Goal: Check status: Check status

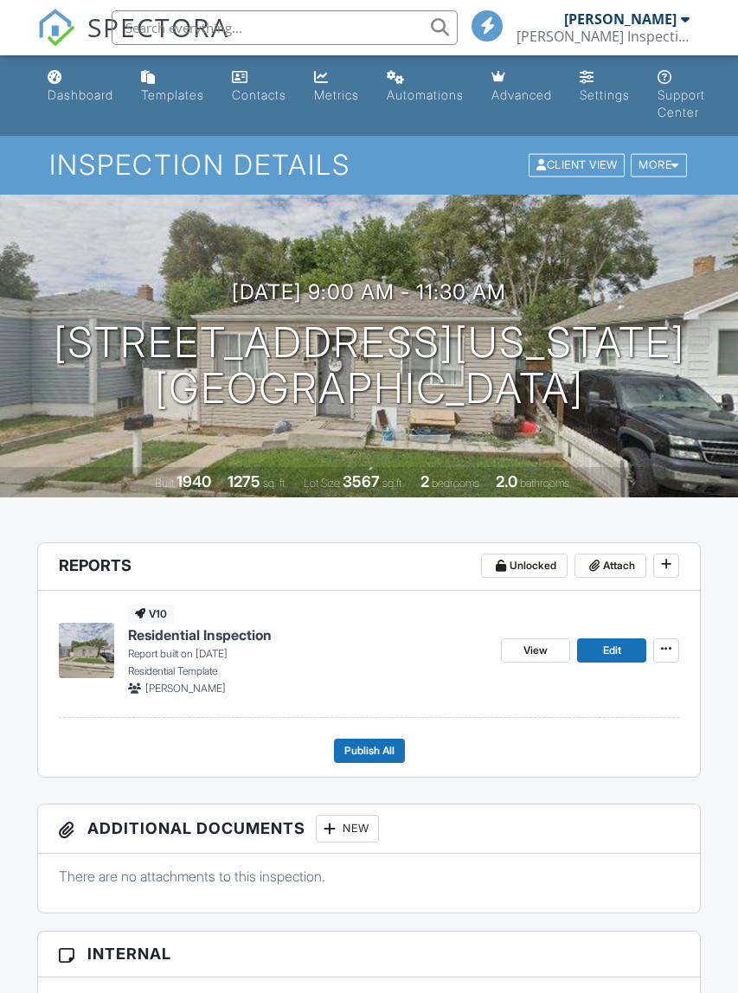
click at [645, 31] on div "[PERSON_NAME] Inspections and Repair" at bounding box center [603, 36] width 173 height 17
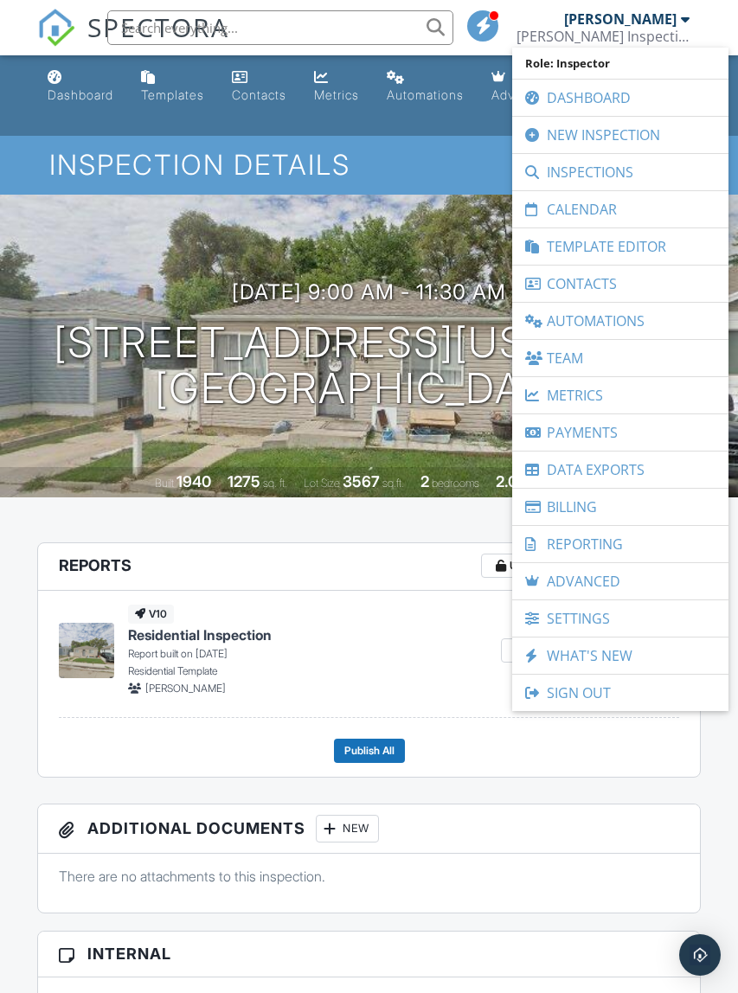
click at [634, 162] on link "Inspections" at bounding box center [620, 172] width 199 height 36
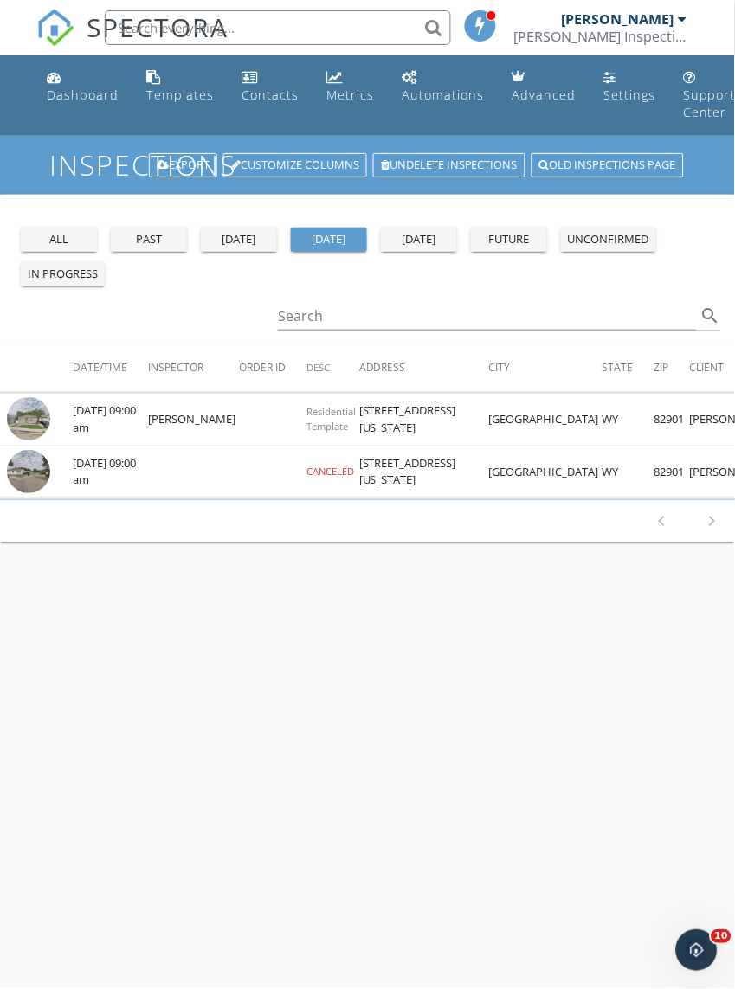
click at [158, 239] on div "past" at bounding box center [149, 239] width 62 height 17
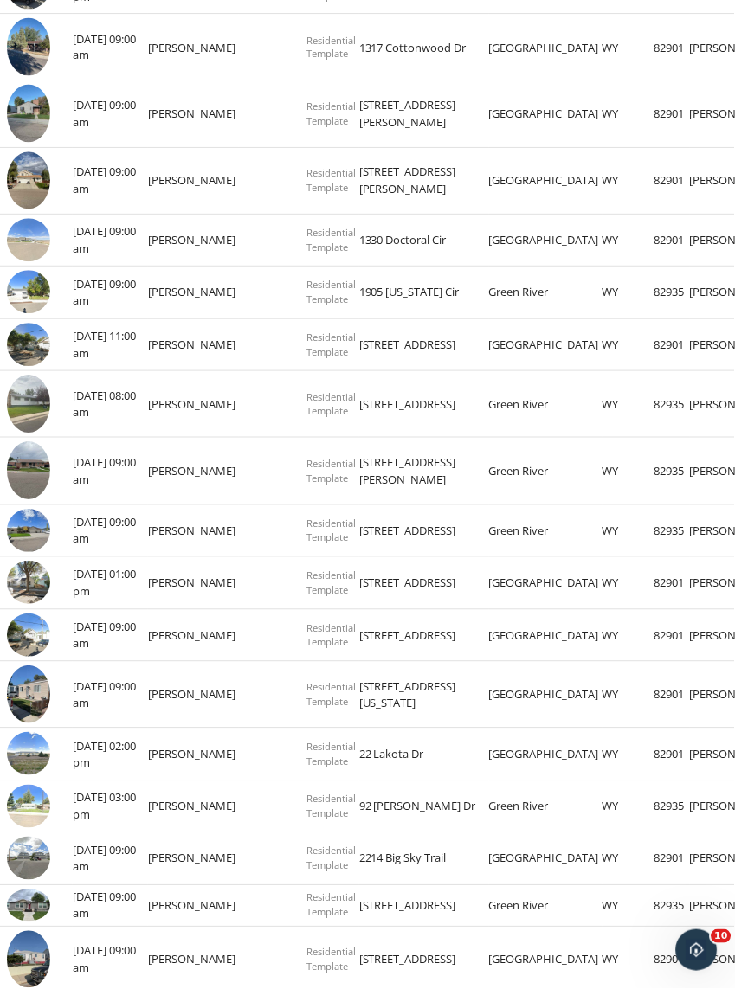
scroll to position [664, 0]
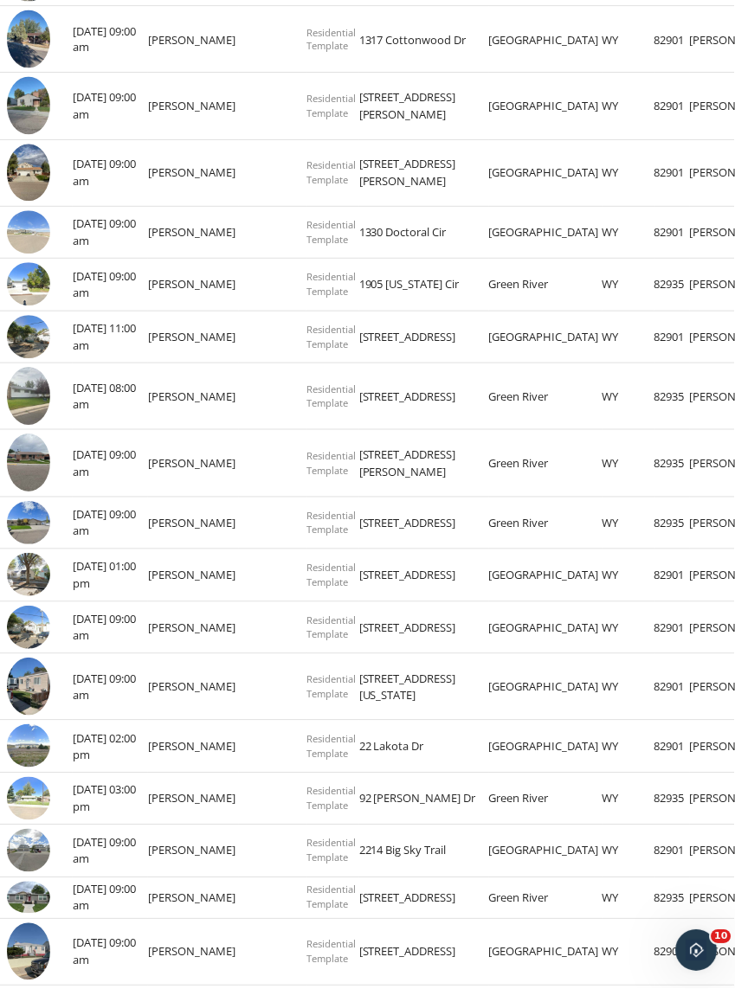
click at [41, 666] on img at bounding box center [28, 687] width 43 height 58
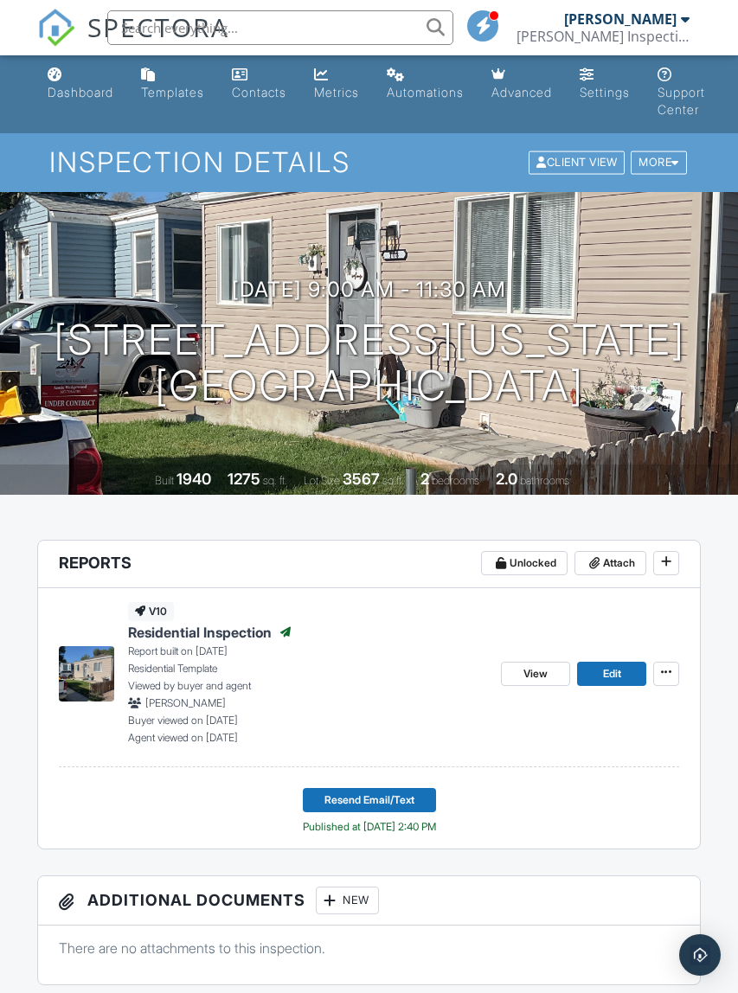
click at [533, 675] on span "View" at bounding box center [535, 673] width 24 height 17
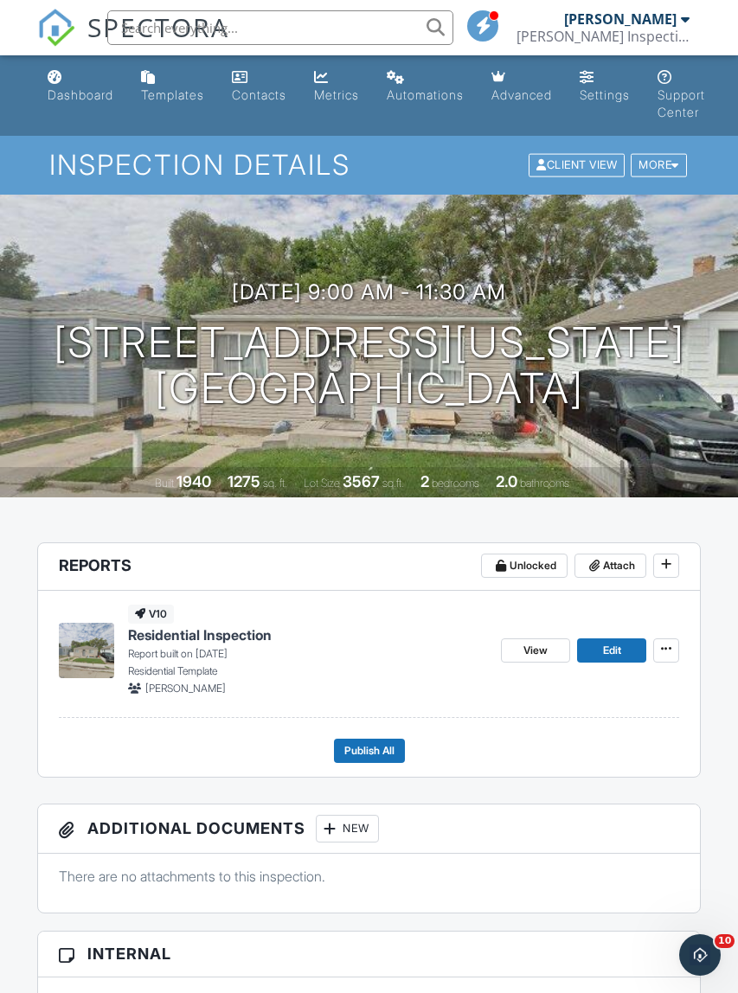
click at [637, 18] on div "[PERSON_NAME]" at bounding box center [620, 18] width 112 height 17
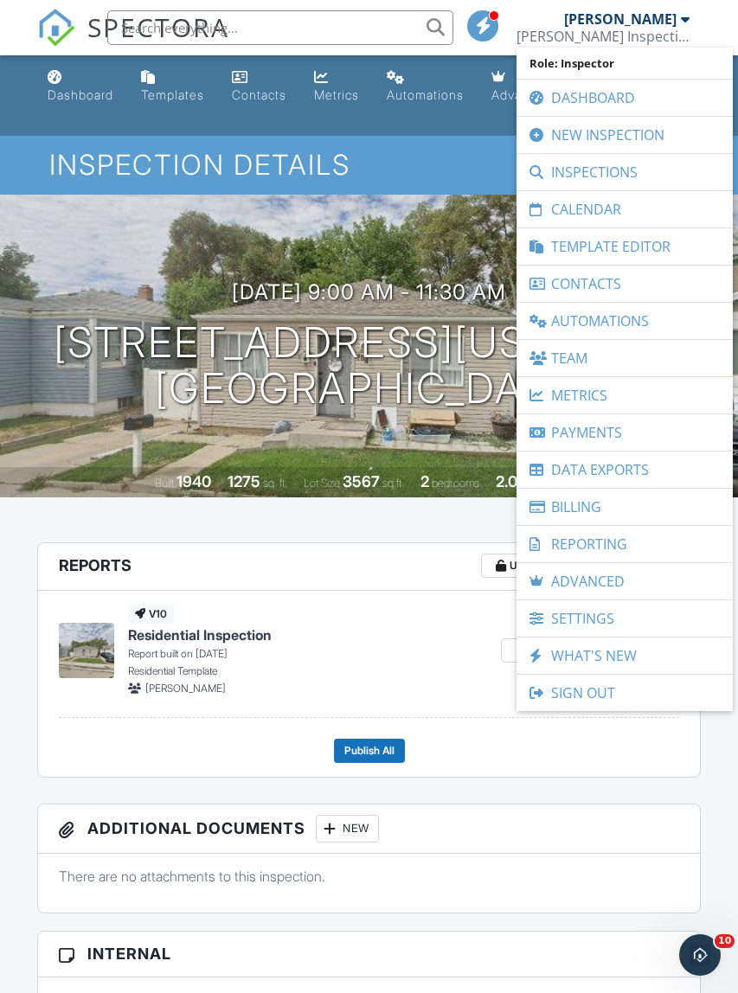
click at [618, 174] on link "Inspections" at bounding box center [624, 172] width 199 height 36
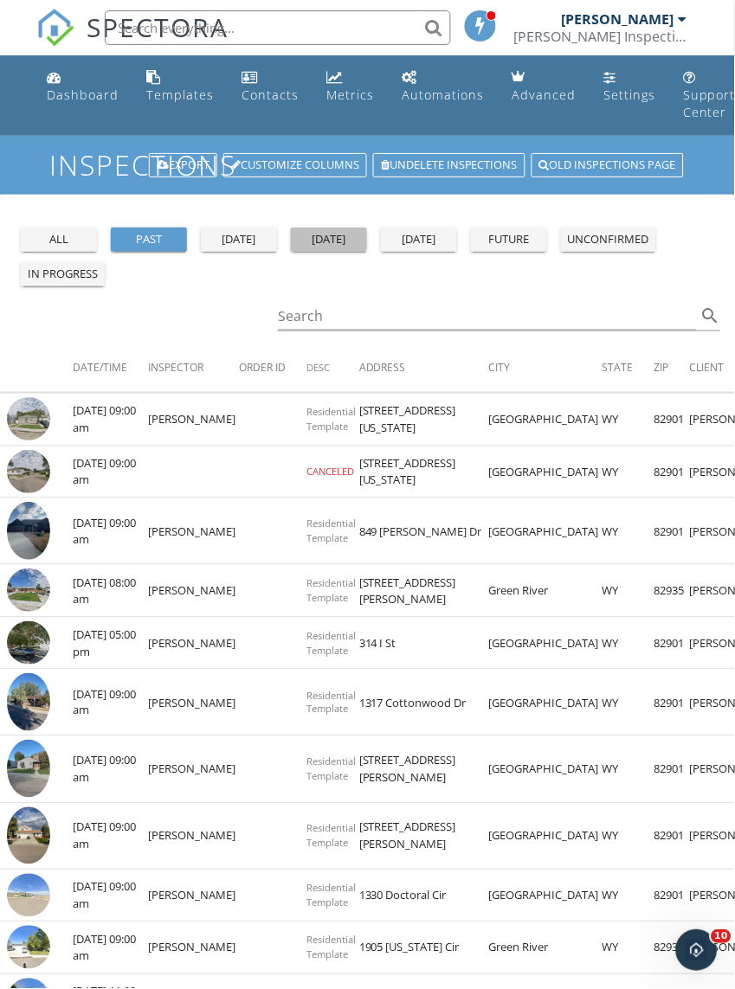
click at [319, 240] on div "[DATE]" at bounding box center [329, 239] width 62 height 17
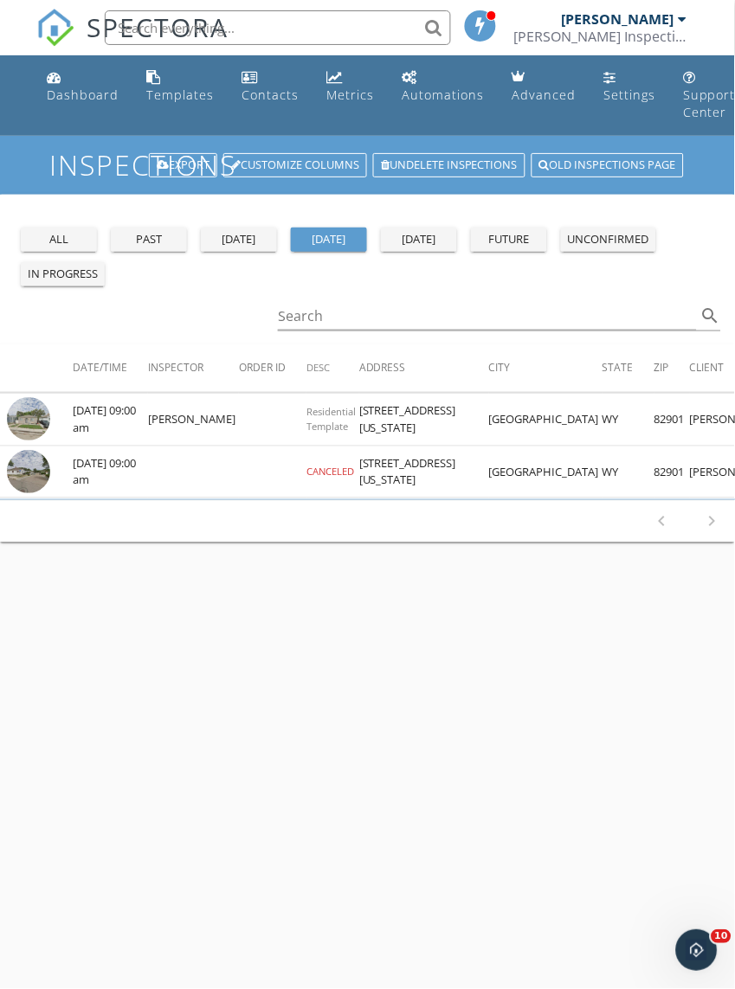
click at [30, 415] on img at bounding box center [28, 418] width 43 height 43
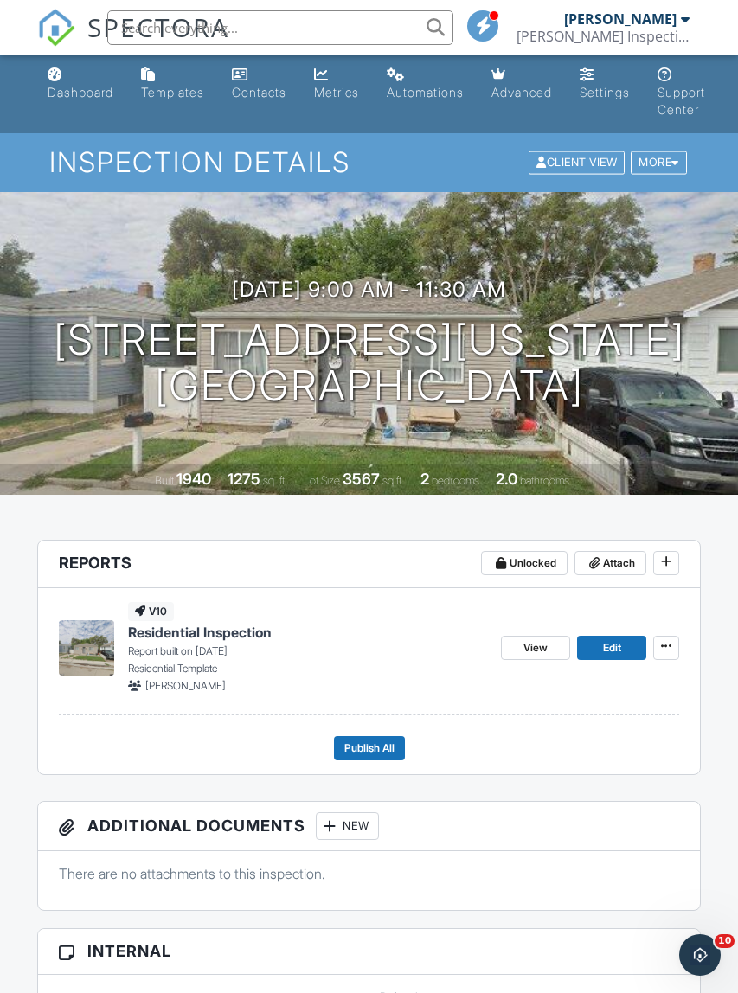
click at [620, 645] on span "Edit" at bounding box center [612, 647] width 18 height 17
